Goal: Information Seeking & Learning: Learn about a topic

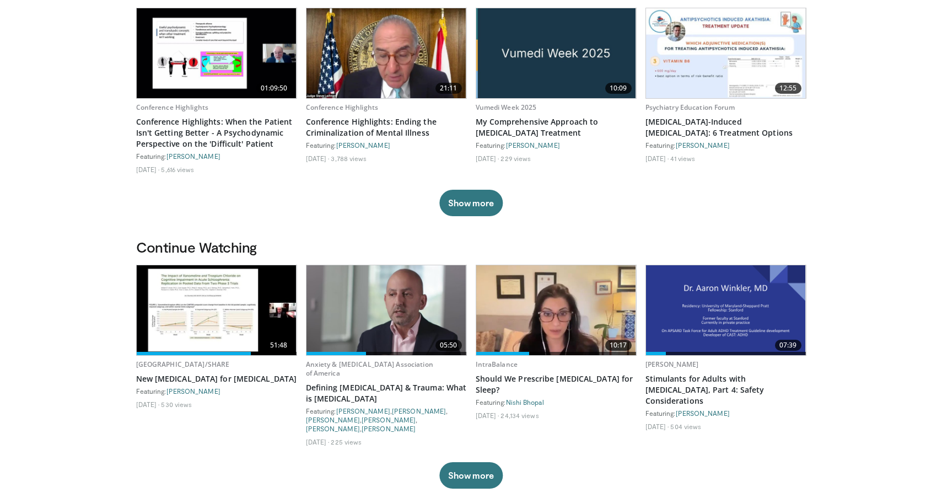
scroll to position [112, 0]
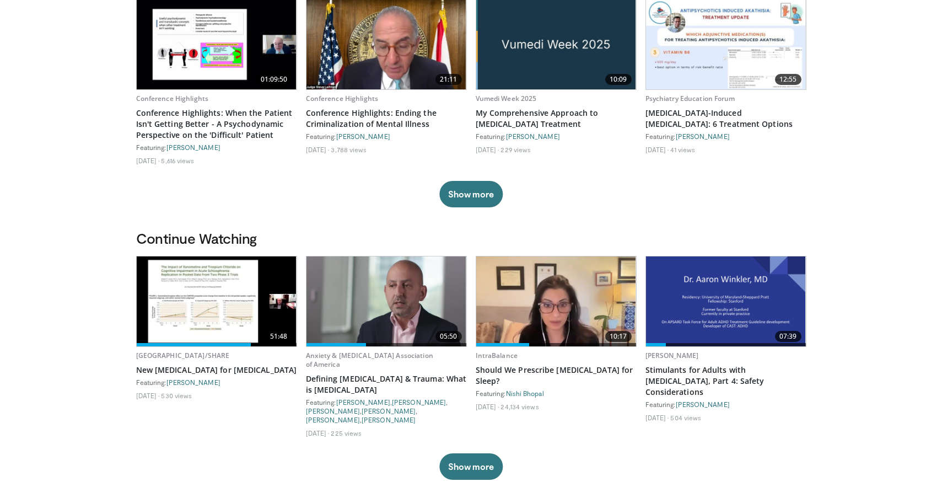
click at [165, 311] on img at bounding box center [217, 301] width 160 height 90
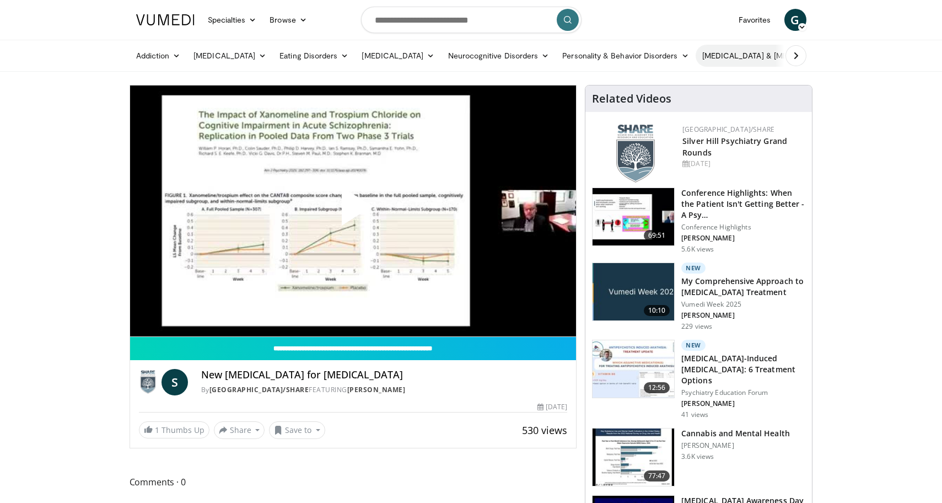
click at [738, 60] on link "[MEDICAL_DATA] & [MEDICAL_DATA]" at bounding box center [774, 56] width 158 height 22
click at [748, 137] on link "[MEDICAL_DATA]" at bounding box center [782, 135] width 131 height 18
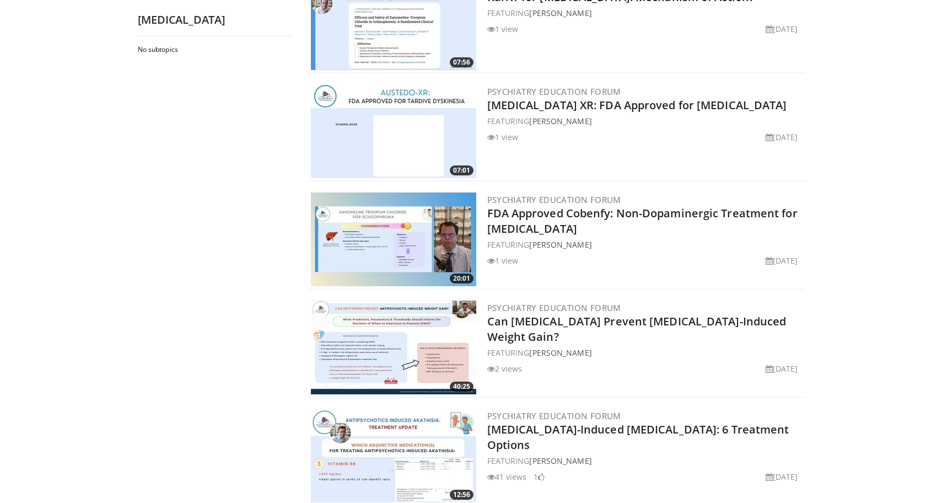
scroll to position [1124, 0]
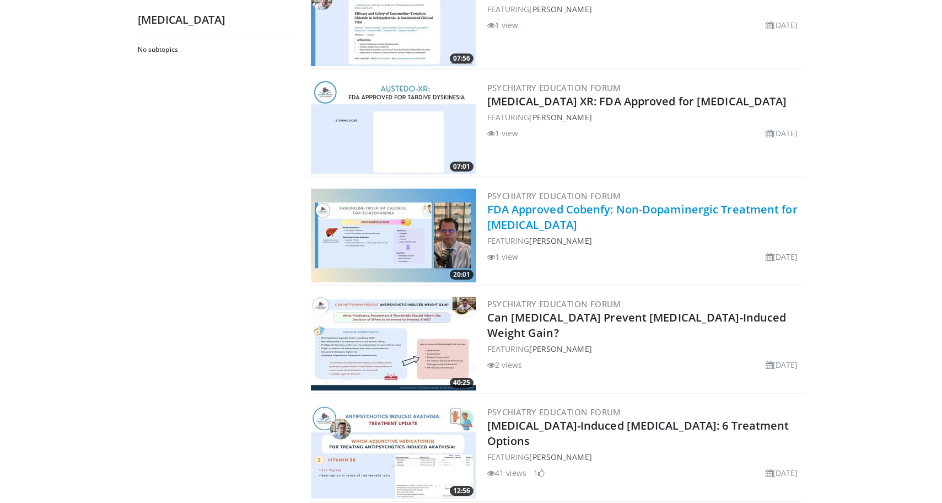
click at [626, 206] on link "FDA Approved Cobenfy: Non-Dopaminergic Treatment for Schizophrenia" at bounding box center [642, 217] width 310 height 30
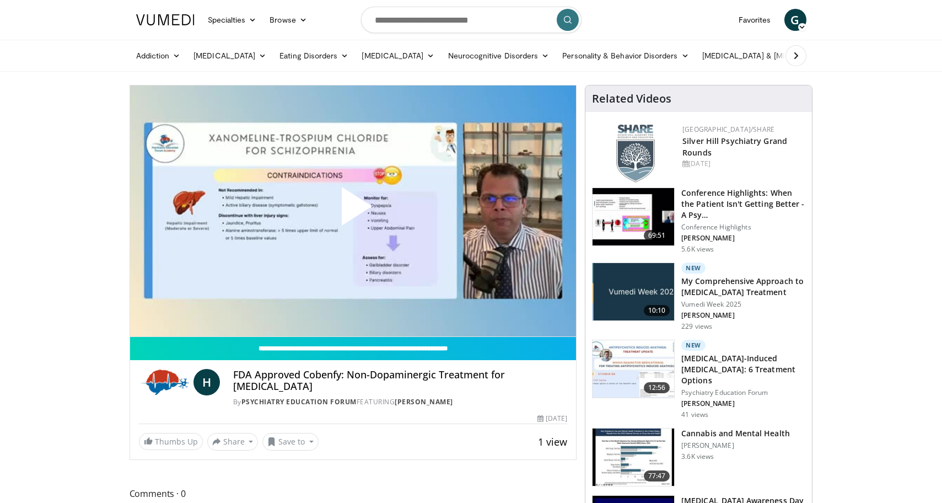
click at [353, 211] on span "Video Player" at bounding box center [353, 211] width 0 height 0
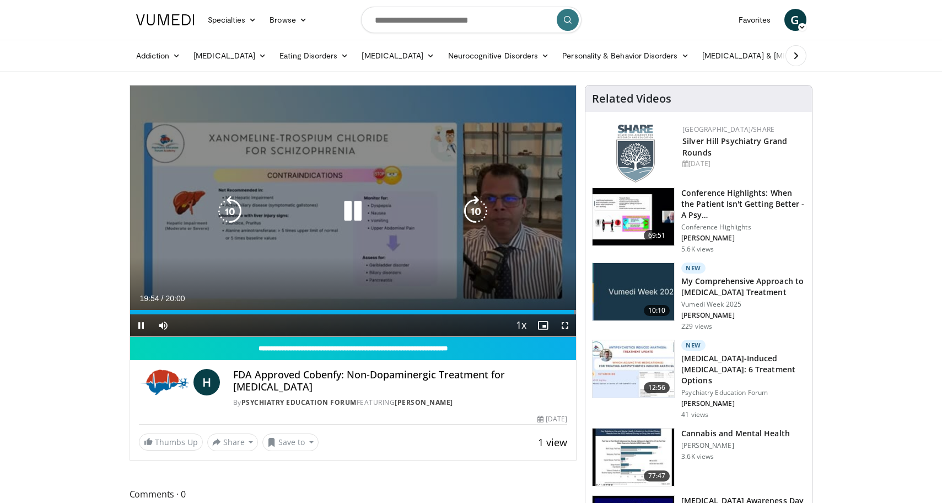
click at [354, 213] on icon "Video Player" at bounding box center [352, 211] width 31 height 31
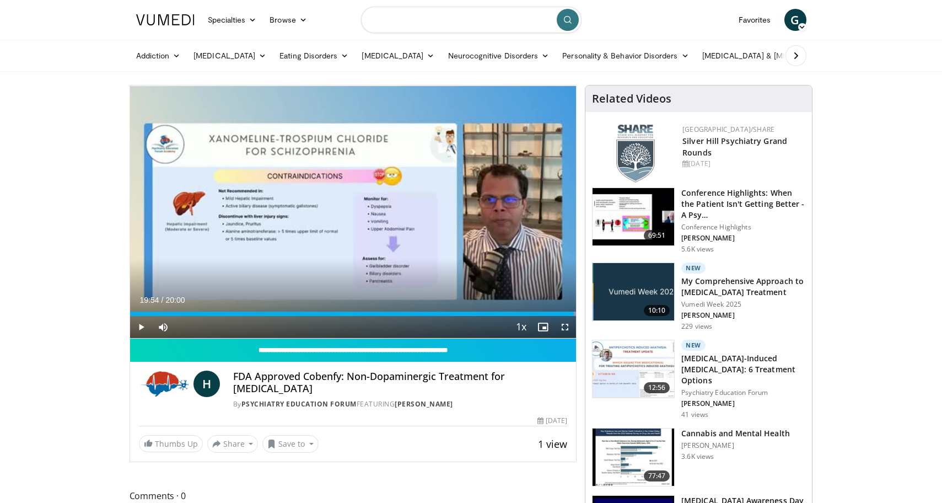
click at [442, 23] on input "Search topics, interventions" at bounding box center [471, 20] width 220 height 26
type input "**********"
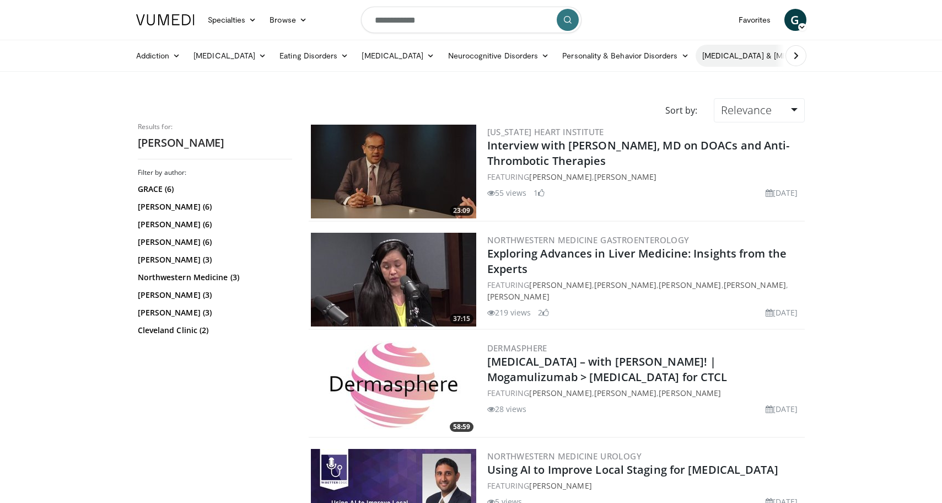
click at [734, 56] on link "[MEDICAL_DATA] & [MEDICAL_DATA]" at bounding box center [774, 56] width 158 height 22
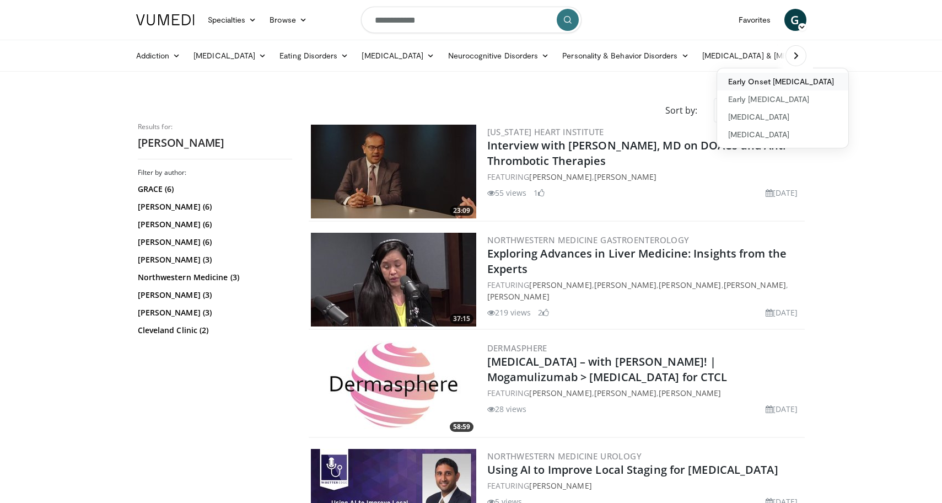
click at [772, 87] on link "Early Onset [MEDICAL_DATA]" at bounding box center [782, 82] width 131 height 18
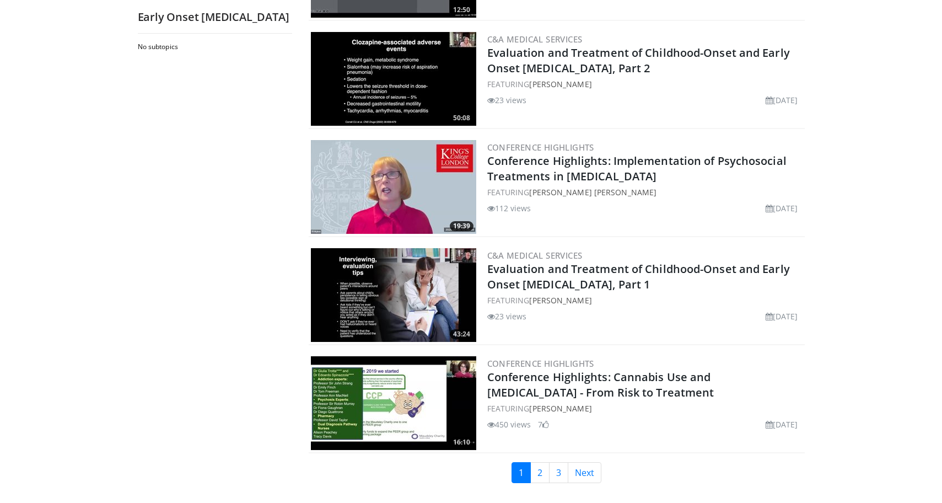
scroll to position [2459, 0]
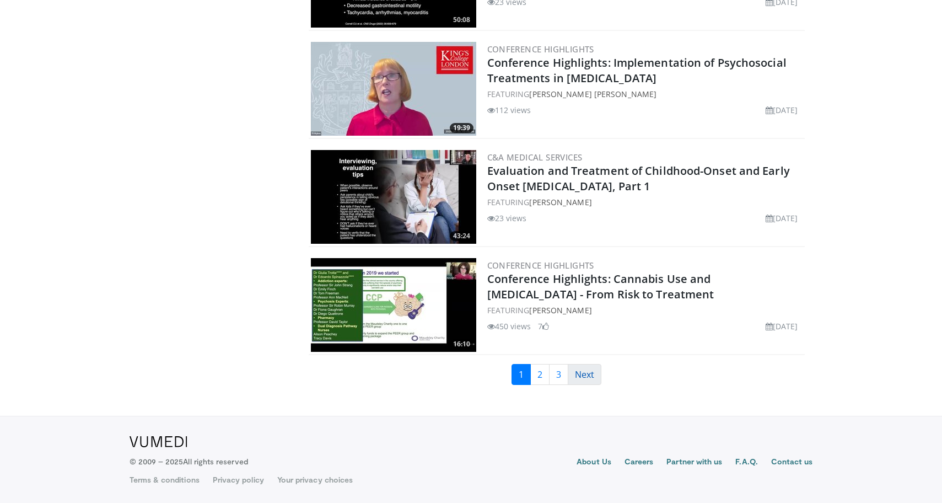
click at [588, 376] on link "Next" at bounding box center [585, 374] width 34 height 21
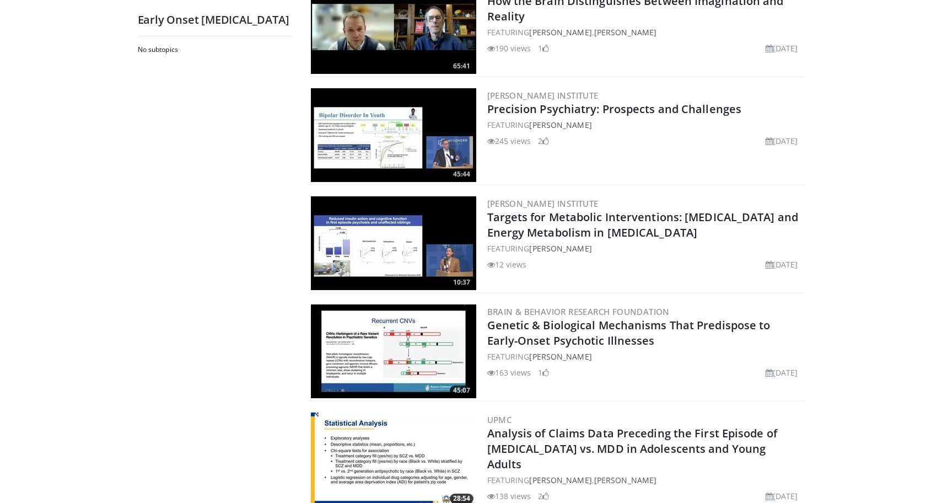
scroll to position [2459, 0]
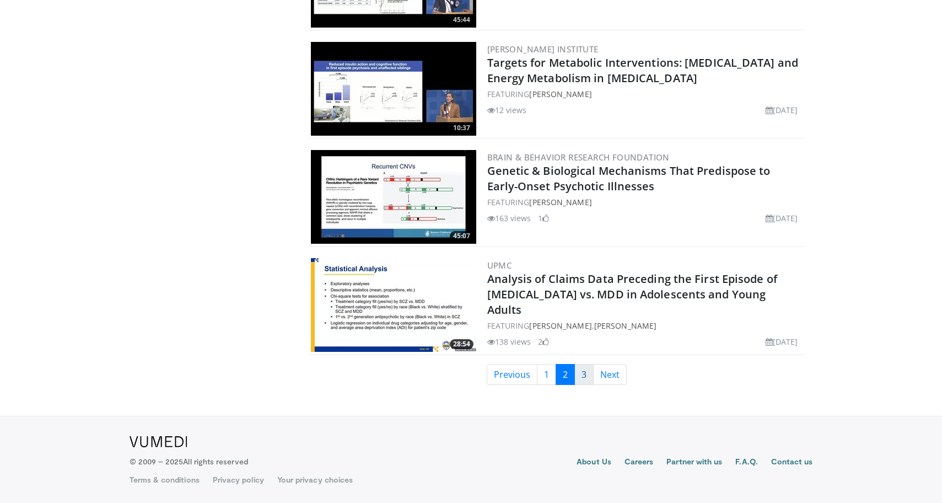
click at [590, 377] on link "3" at bounding box center [583, 374] width 19 height 21
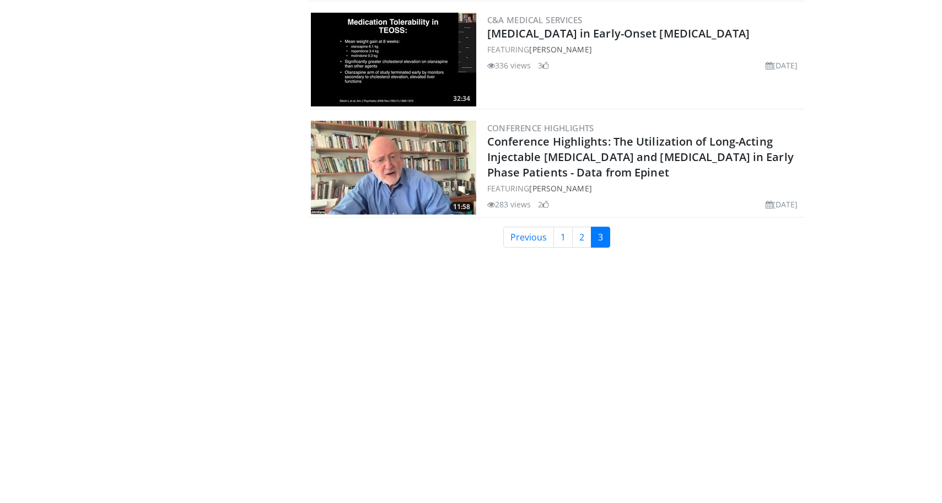
scroll to position [784, 0]
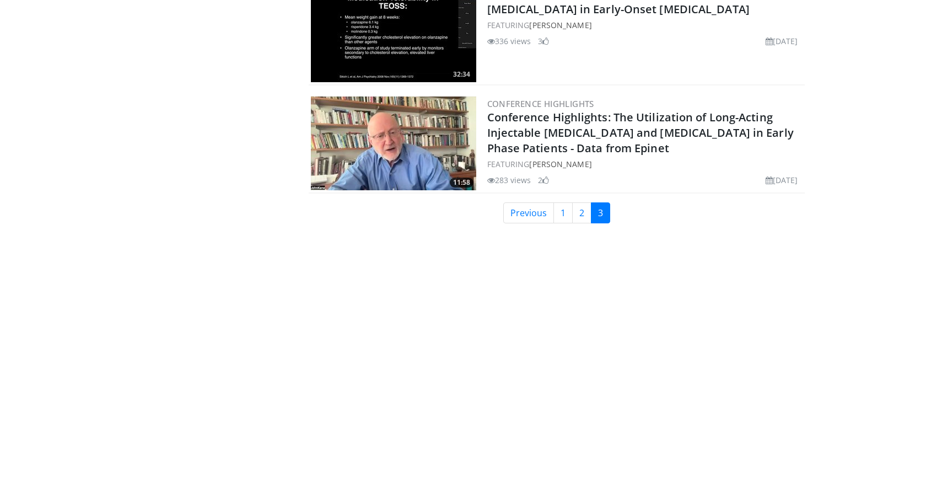
click at [602, 218] on link "3" at bounding box center [600, 212] width 19 height 21
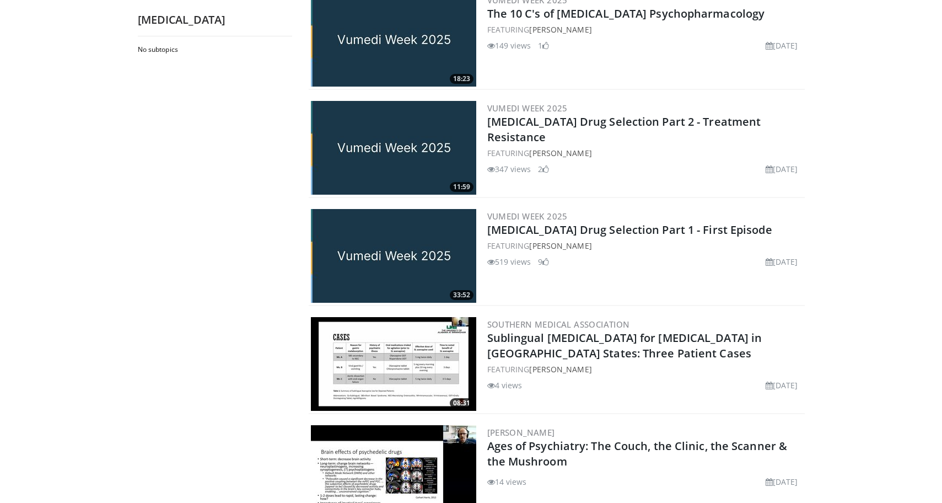
scroll to position [1967, 0]
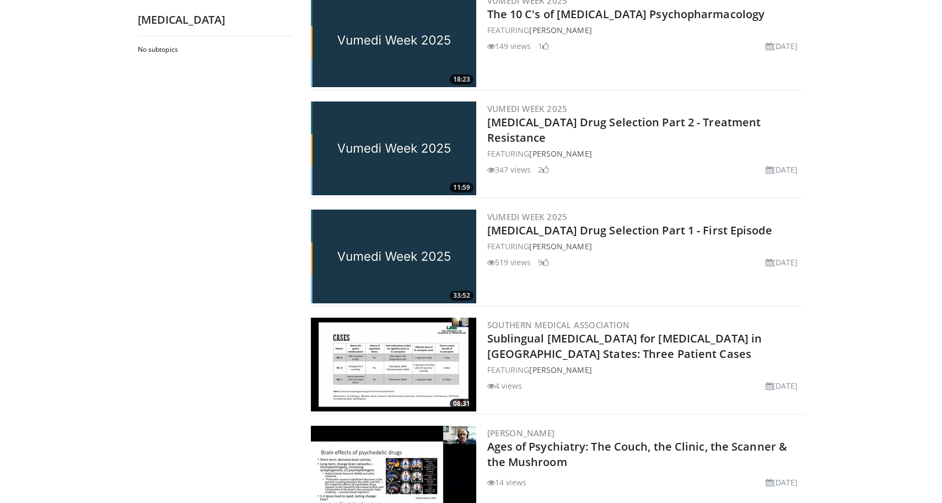
click at [421, 160] on img at bounding box center [393, 148] width 165 height 94
click at [410, 256] on img at bounding box center [393, 256] width 165 height 94
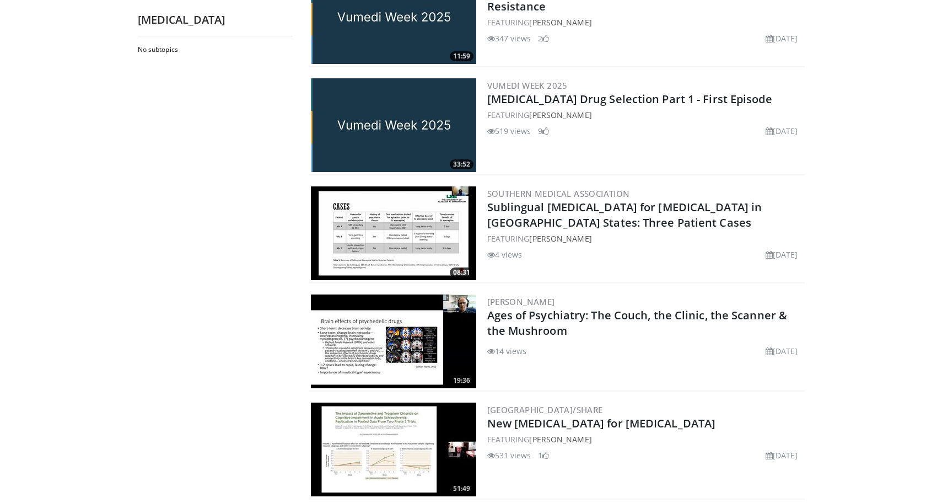
scroll to position [2080, 0]
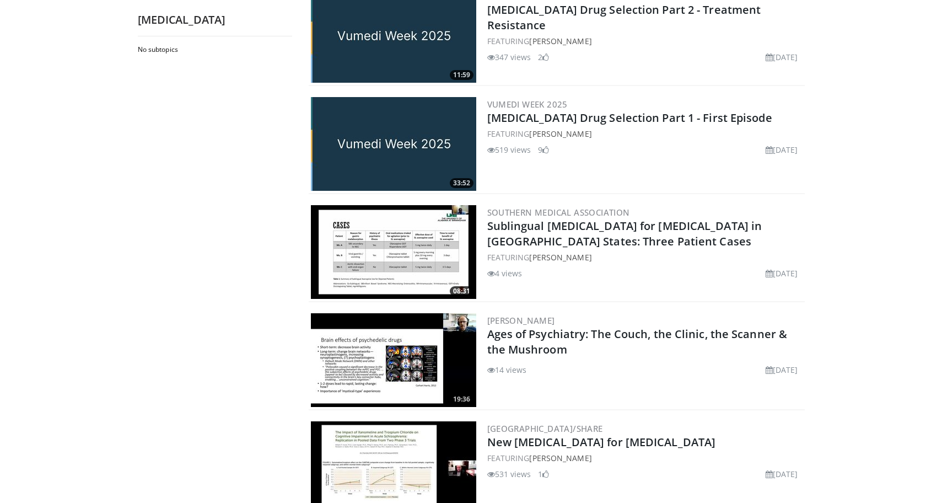
click at [415, 137] on img at bounding box center [393, 144] width 165 height 94
click at [452, 150] on img at bounding box center [393, 144] width 165 height 94
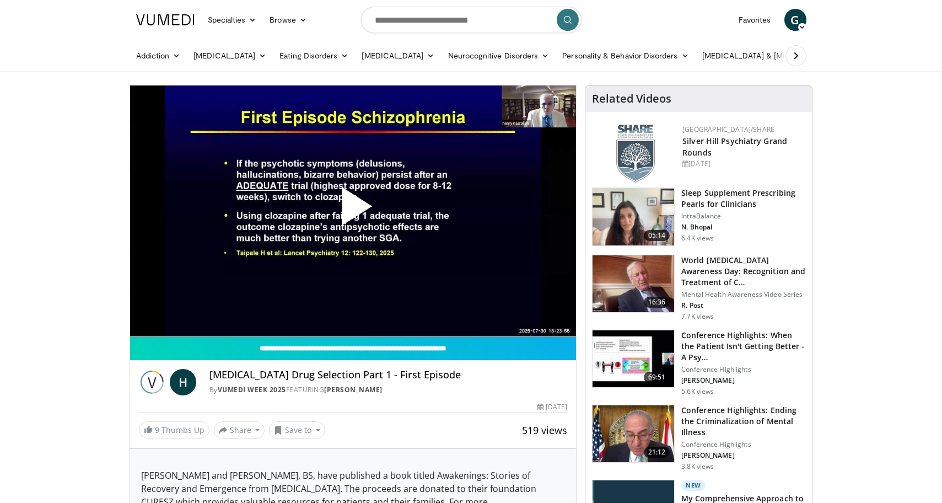
click at [353, 211] on span "Video Player" at bounding box center [353, 211] width 0 height 0
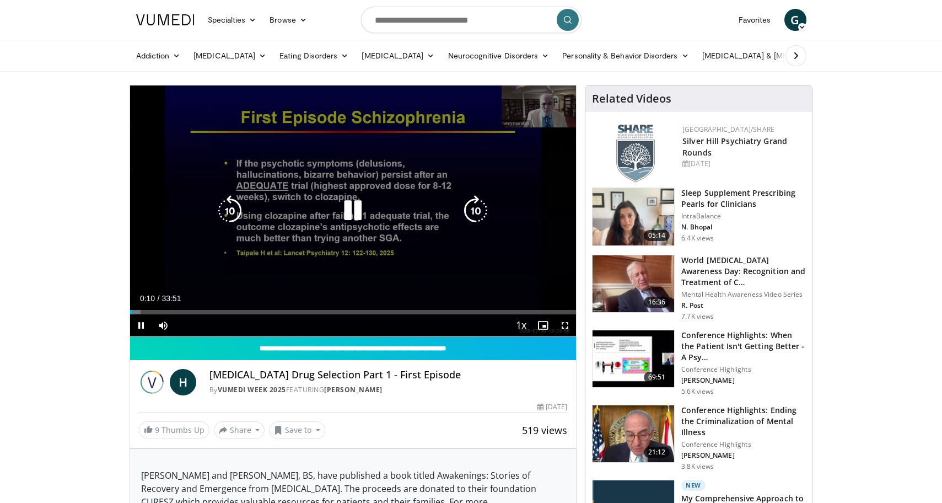
click at [543, 196] on div "10 seconds Tap to unmute" at bounding box center [353, 210] width 446 height 251
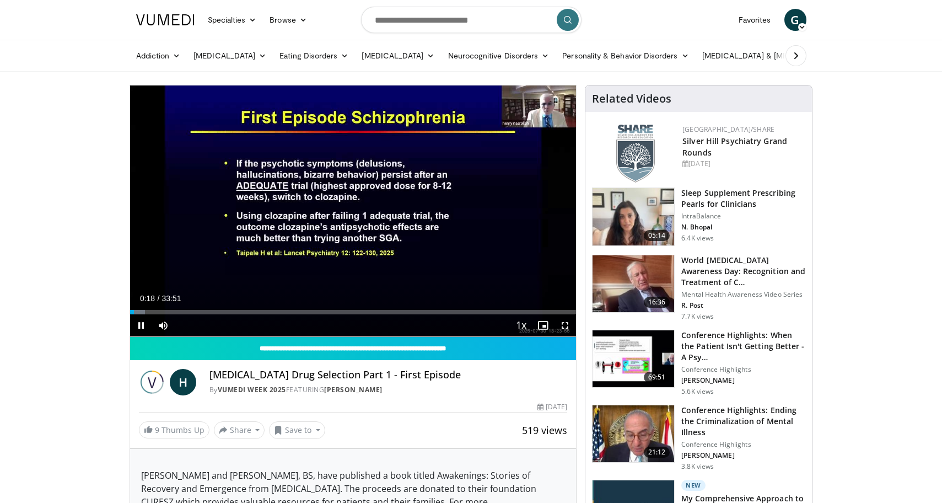
click at [351, 203] on div "10 seconds Tap to unmute" at bounding box center [353, 210] width 446 height 251
